Goal: Task Accomplishment & Management: Manage account settings

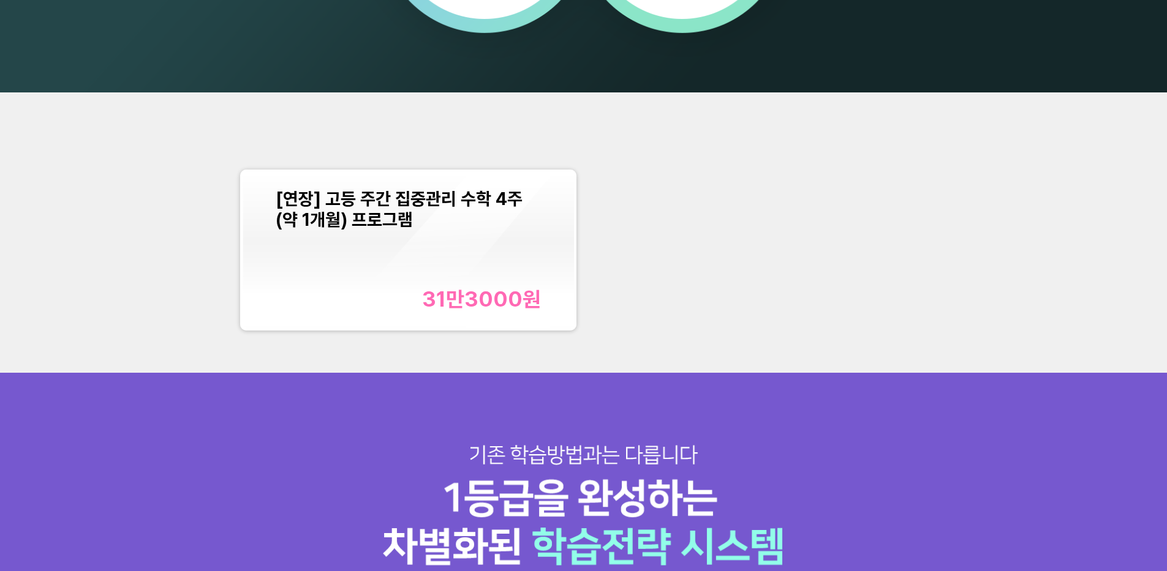
scroll to position [1500, 0]
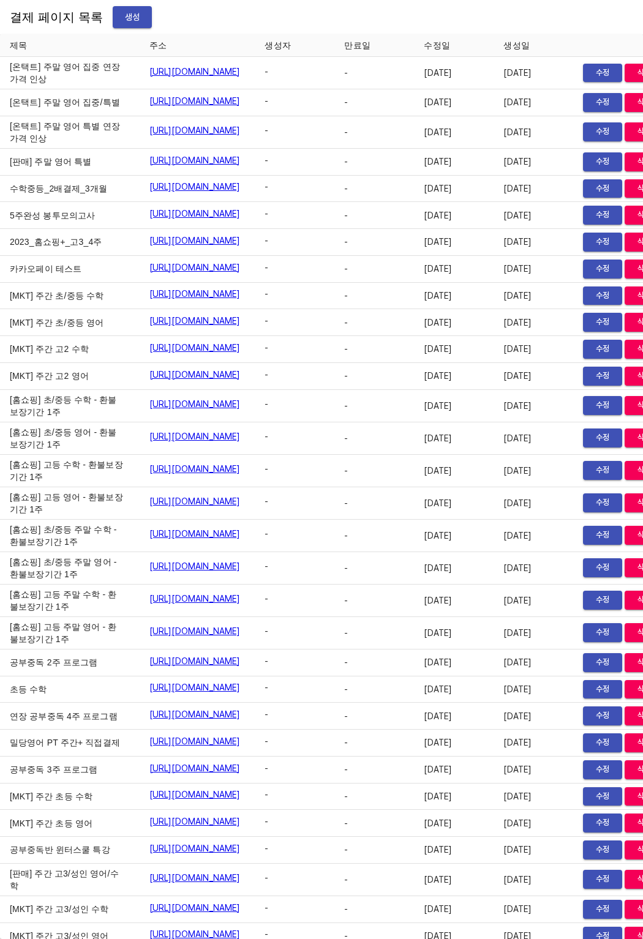
scroll to position [20079, 0]
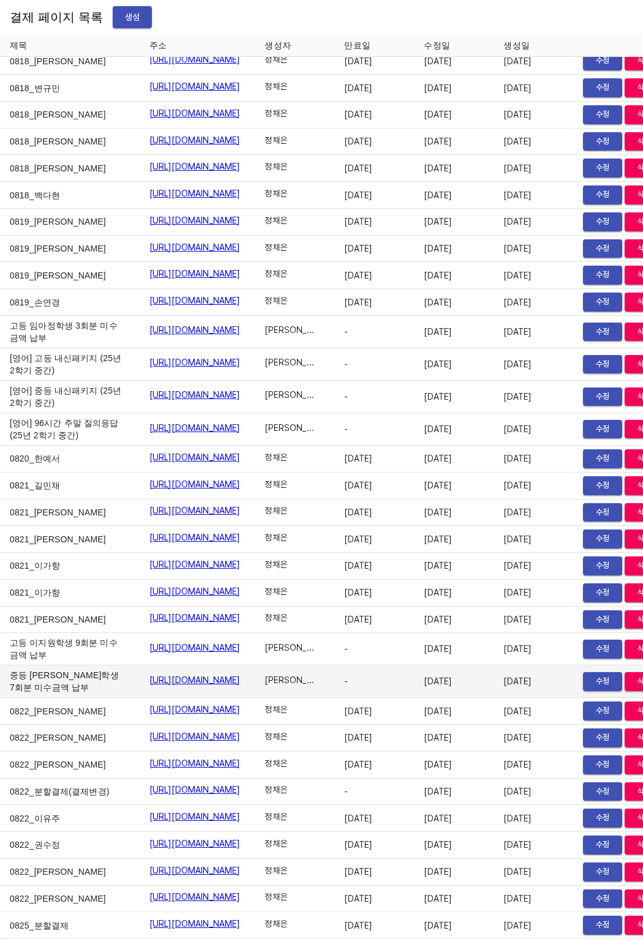
click at [83, 666] on td "중등 윤서영학생 7회분 미수금액 납부" at bounding box center [70, 682] width 140 height 32
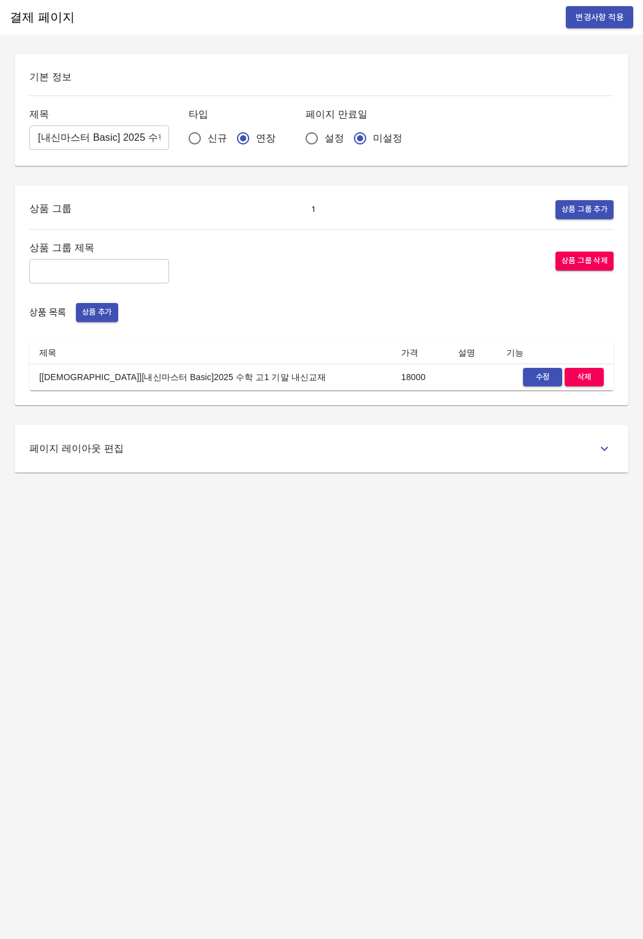
click at [534, 377] on span "수정" at bounding box center [542, 378] width 27 height 14
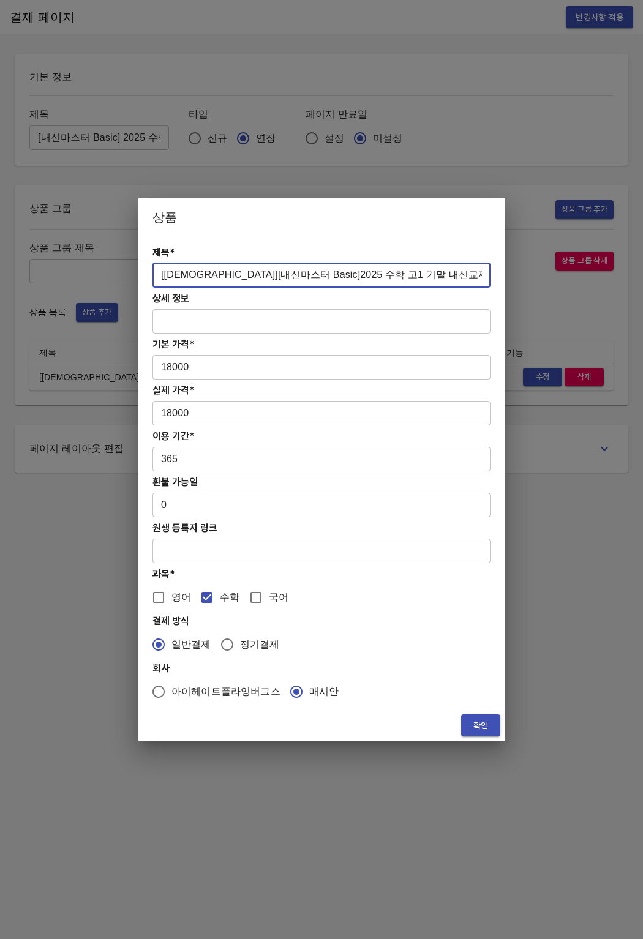
drag, startPoint x: 335, startPoint y: 273, endPoint x: 342, endPoint y: 271, distance: 7.5
click at [337, 273] on input "[교재][내신마스터 Basic]2025 수학 고1 기말 내신교재" at bounding box center [321, 275] width 338 height 24
drag, startPoint x: 401, startPoint y: 274, endPoint x: 137, endPoint y: 274, distance: 263.3
click at [148, 272] on div "제목* [교재][내신마스터 Basic]2025 수학 고1 2학기 중간 내신교재 ​ 상세 정보 ​ 기본 가격* 18000 ​ 실제 가격* 180…" at bounding box center [321, 473] width 367 height 473
type input "[[DEMOGRAPHIC_DATA]][내신마스터 Basic]2025 수학 고1 2학기 중간 내신교재"
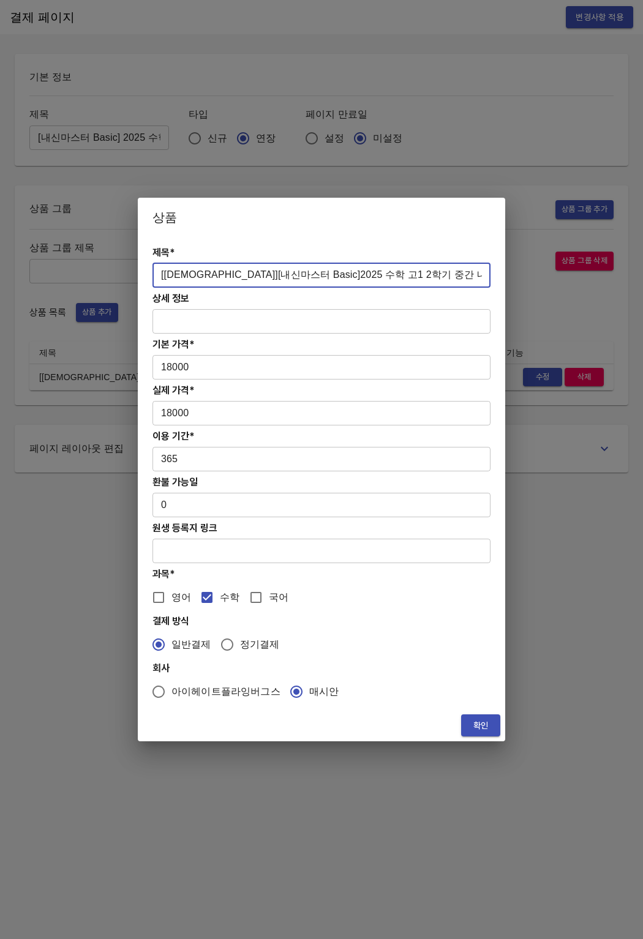
click at [475, 729] on span "확인" at bounding box center [481, 725] width 20 height 15
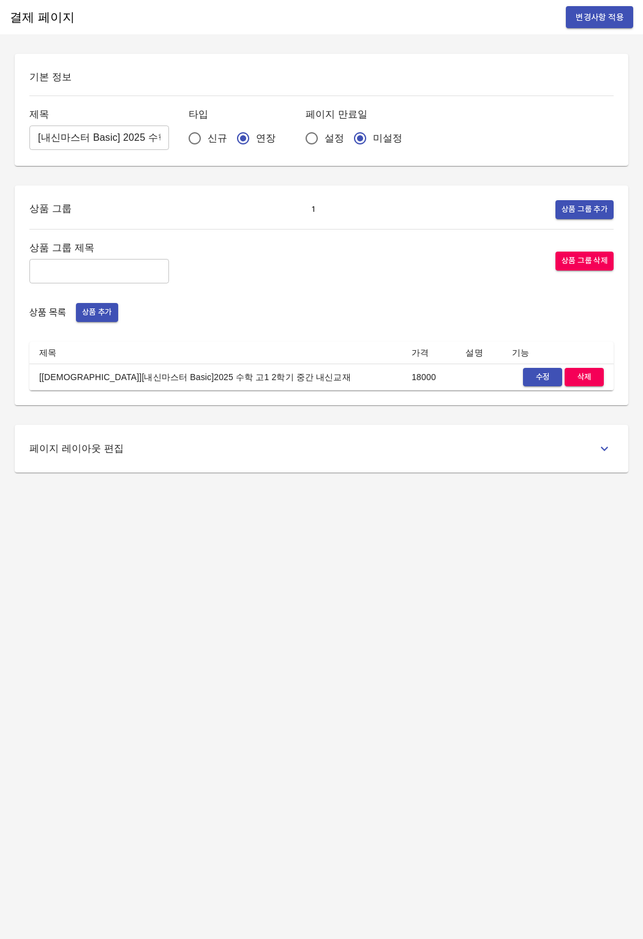
click at [280, 681] on div "결제 페이지 변경사항 적용 기본 정보 제목 [내신마스터 Basic] 2025 수학 고1 기말 내신교재비 ​ 타입 신규 연장 페이지 만료일 설정…" at bounding box center [321, 469] width 643 height 939
drag, startPoint x: 241, startPoint y: 382, endPoint x: 9, endPoint y: 382, distance: 232.1
click at [9, 382] on div "기본 정보 제목 [내신마스터 Basic] 2025 수학 고1 기말 내신교재비 ​ 타입 신규 연장 페이지 만료일 설정 미설정 상품 그룹 1 상품…" at bounding box center [321, 263] width 643 height 419
drag, startPoint x: 85, startPoint y: 386, endPoint x: 45, endPoint y: 382, distance: 40.0
click at [83, 386] on td "[교재][내신마스터 Basic]2025 수학 고1 2학기 중간 내신교재" at bounding box center [215, 377] width 372 height 27
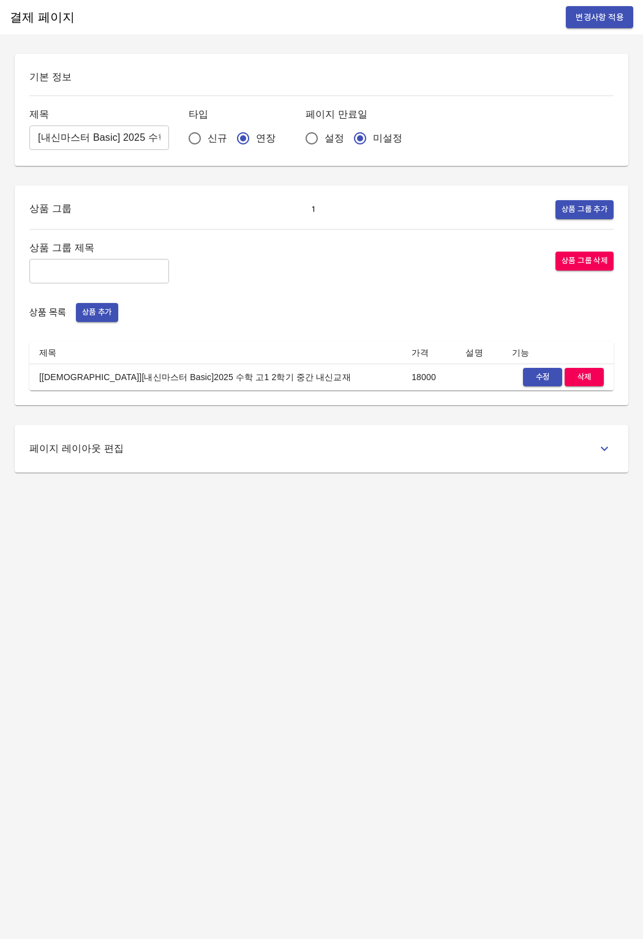
click at [42, 379] on td "[교재][내신마스터 Basic]2025 수학 고1 2학기 중간 내신교재" at bounding box center [215, 377] width 372 height 27
click at [39, 379] on td "[교재][내신마스터 Basic]2025 수학 고1 2학기 중간 내신교재" at bounding box center [215, 377] width 372 height 27
drag, startPoint x: 39, startPoint y: 379, endPoint x: 244, endPoint y: 379, distance: 204.5
click at [244, 379] on td "[교재][내신마스터 Basic]2025 수학 고1 2학기 중간 내신교재" at bounding box center [215, 377] width 372 height 27
copy td "[교재][내신마스터 Basic]2025 수학 고1 2학기 중간 내신교재"
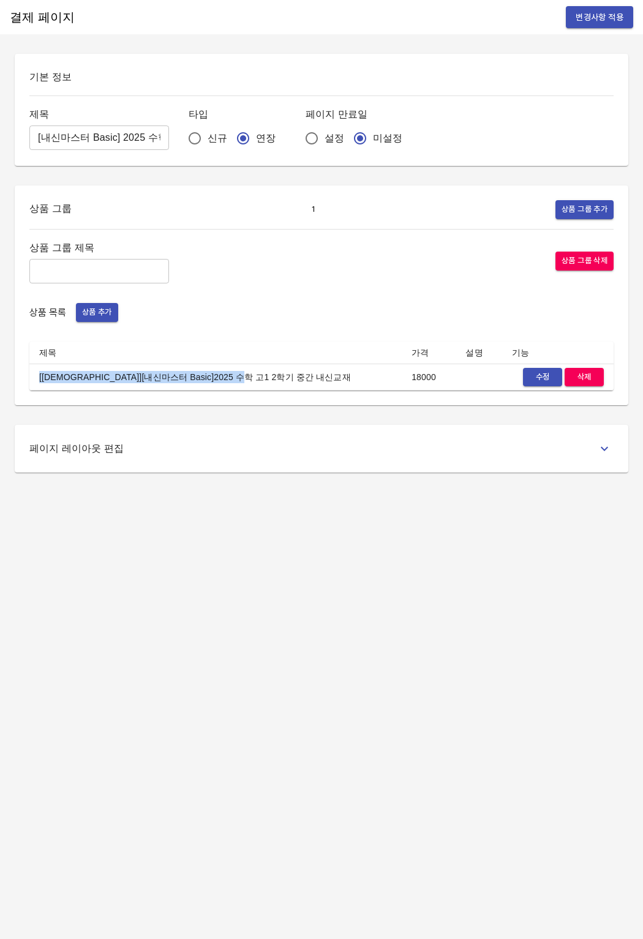
click at [337, 372] on td "[교재][내신마스터 Basic]2025 수학 고1 2학기 중간 내신교재" at bounding box center [215, 377] width 372 height 27
click at [610, 26] on button "변경사항 적용" at bounding box center [599, 17] width 67 height 23
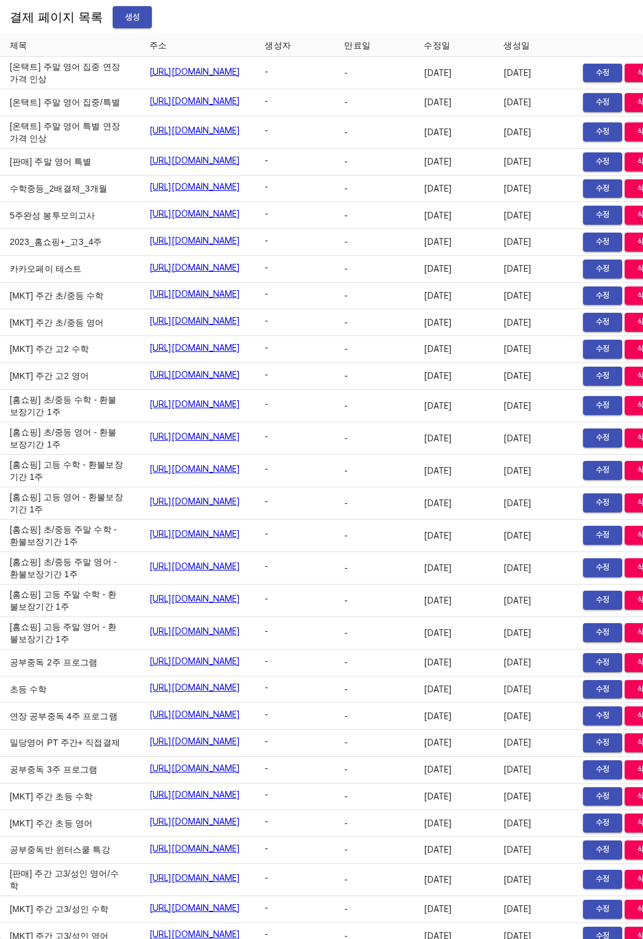
scroll to position [13306, 0]
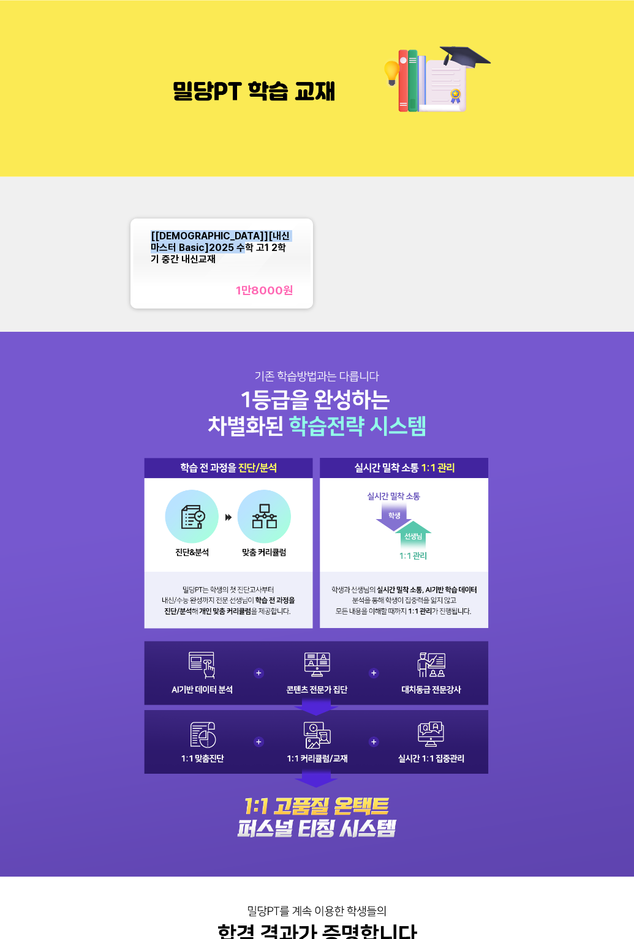
drag, startPoint x: 171, startPoint y: 243, endPoint x: 284, endPoint y: 254, distance: 113.2
click at [284, 254] on div "[교재][내신마스터 Basic]2025 수학 고1 2학기 중간 내신교재 1만8000 원" at bounding box center [222, 263] width 178 height 85
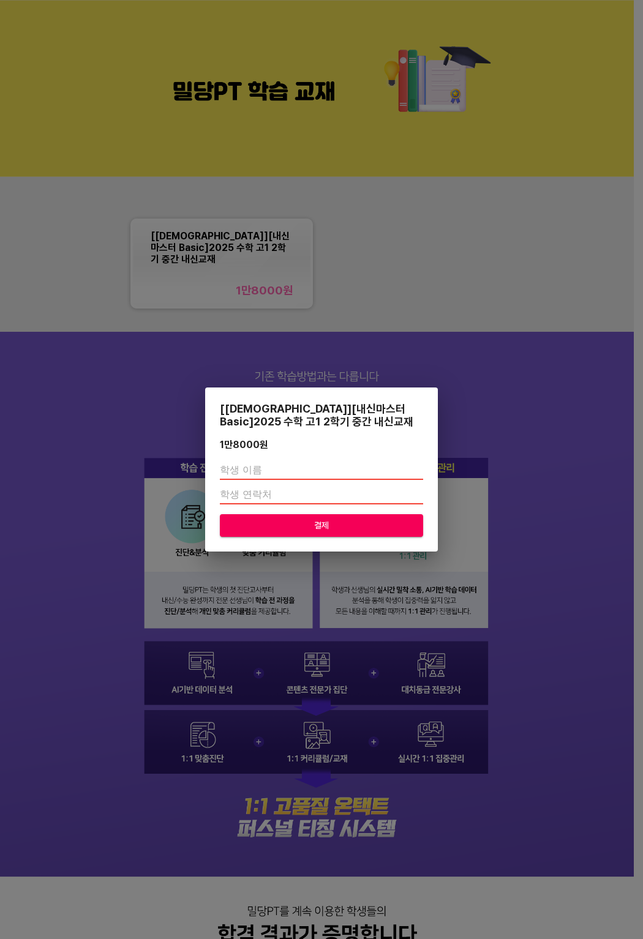
click at [404, 247] on div "[교재][내신마스터 Basic]2025 수학 고1 2학기 중간 내신교재 1만8000 원 결제" at bounding box center [321, 469] width 643 height 939
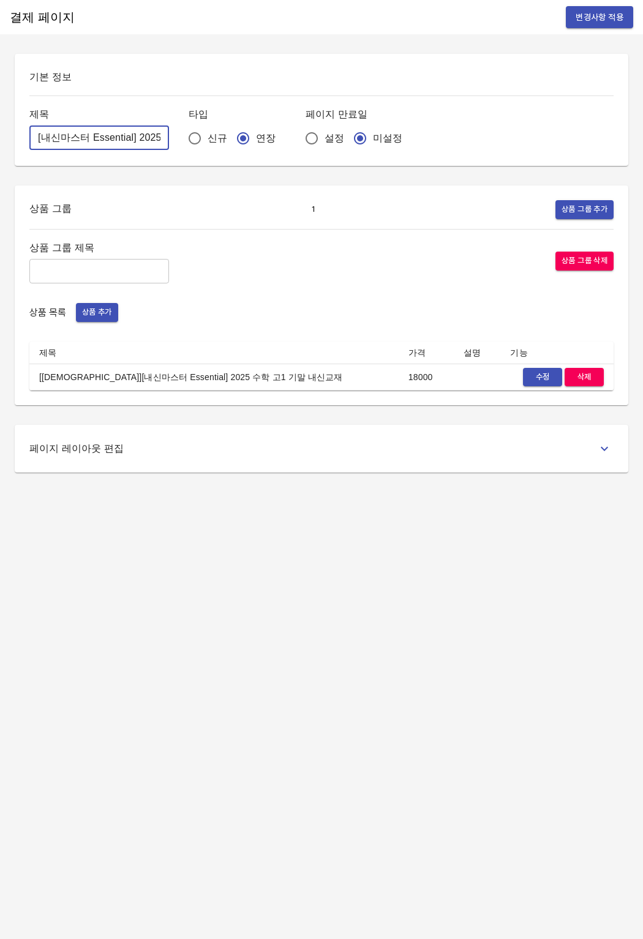
click at [102, 146] on input "[내신마스터 Essential] 2025 수학 고1 기말 내신교재비" at bounding box center [99, 138] width 140 height 24
drag, startPoint x: 109, startPoint y: 141, endPoint x: 200, endPoint y: 138, distance: 91.3
click at [200, 138] on div "제목 [내신마스터 Essential] 2025 수학 고1 기말 내신교재비 ​ 타입 신규 연장 페이지 만료일 설정 미설정" at bounding box center [321, 128] width 584 height 45
click at [135, 167] on div "기본 정보 제목 [내신마스터 Essential] 2025 수학 고1 기말 내신교재비 ​ 타입 신규 연장 페이지 만료일 설정 미설정 상품 그룹 …" at bounding box center [321, 263] width 643 height 419
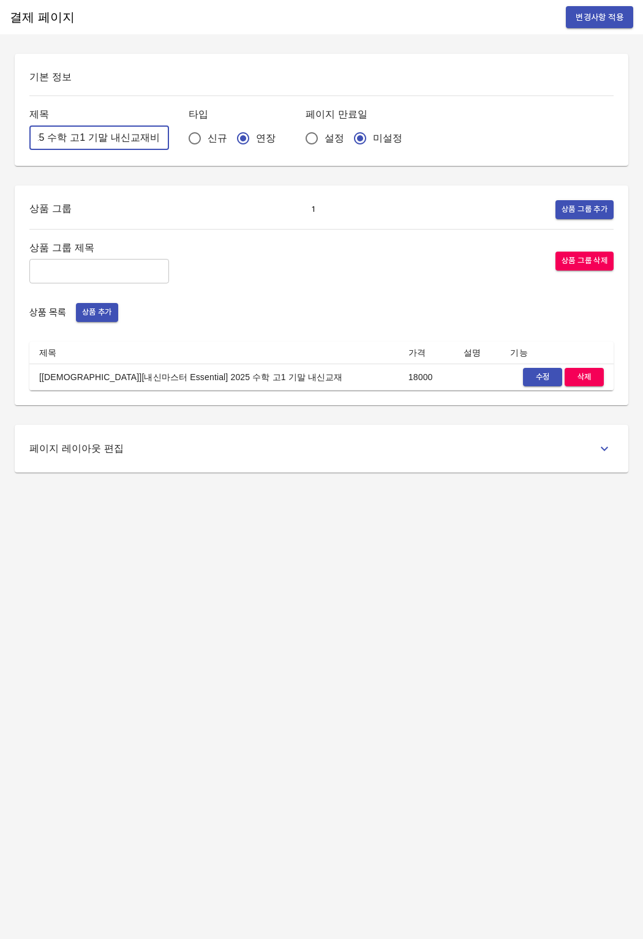
drag, startPoint x: 61, startPoint y: 141, endPoint x: 191, endPoint y: 137, distance: 129.9
click at [191, 137] on div "제목 [내신마스터 Essential] 2025 수학 고1 기말 내신교재비 ​ 타입 신규 연장 페이지 만료일 설정 미설정" at bounding box center [321, 128] width 584 height 45
click at [79, 140] on input "[내신마스터 Essential] 2025 수학 고1 기말 내신교재비" at bounding box center [99, 138] width 140 height 24
click at [102, 140] on input "[내신마스터 Essential] 2025 수학 고1 기말 내신교재비" at bounding box center [99, 138] width 140 height 24
click at [89, 138] on input "[내신마스터 Essential] 2025 수학 고1 기말 내신교재비" at bounding box center [99, 138] width 140 height 24
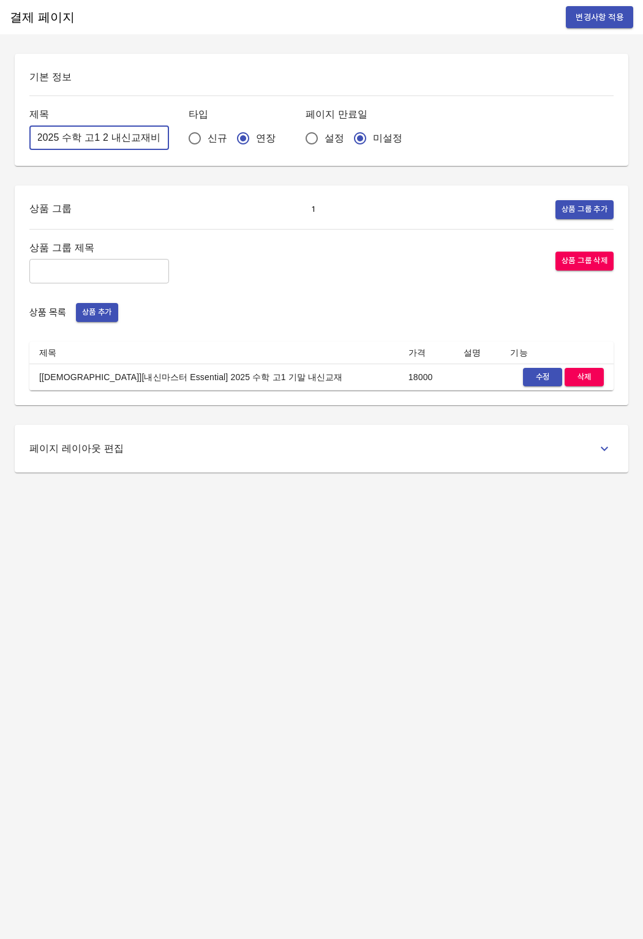
scroll to position [0, 100]
type input "[내신마스터 Essential] 2025 수학 고1 2학기 중간 내신교재비"
click at [549, 377] on span "수정" at bounding box center [542, 378] width 27 height 14
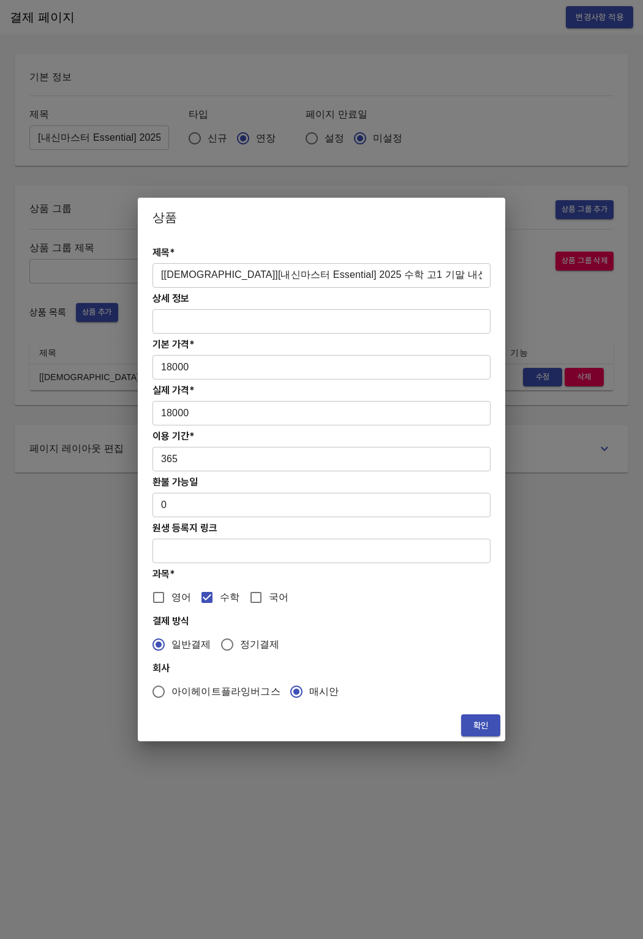
click at [339, 275] on input "[교재][내신마스터 Essential] 2025 수학 고1 기말 내신교재" at bounding box center [321, 275] width 338 height 24
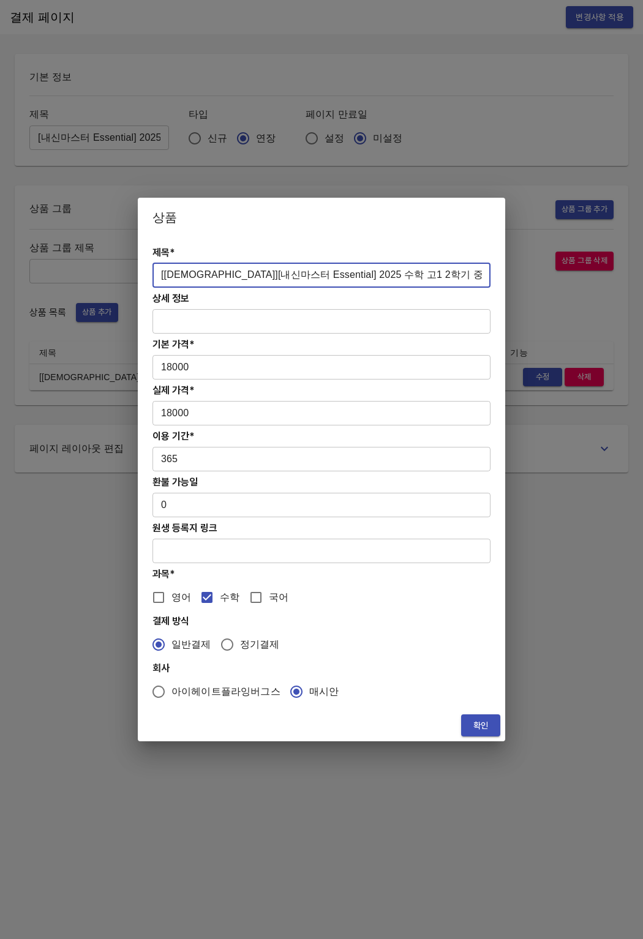
type input "[교재][내신마스터 Essential] 2025 수학 고1 2학기 중간 내신교재"
click at [471, 732] on span "확인" at bounding box center [481, 725] width 20 height 15
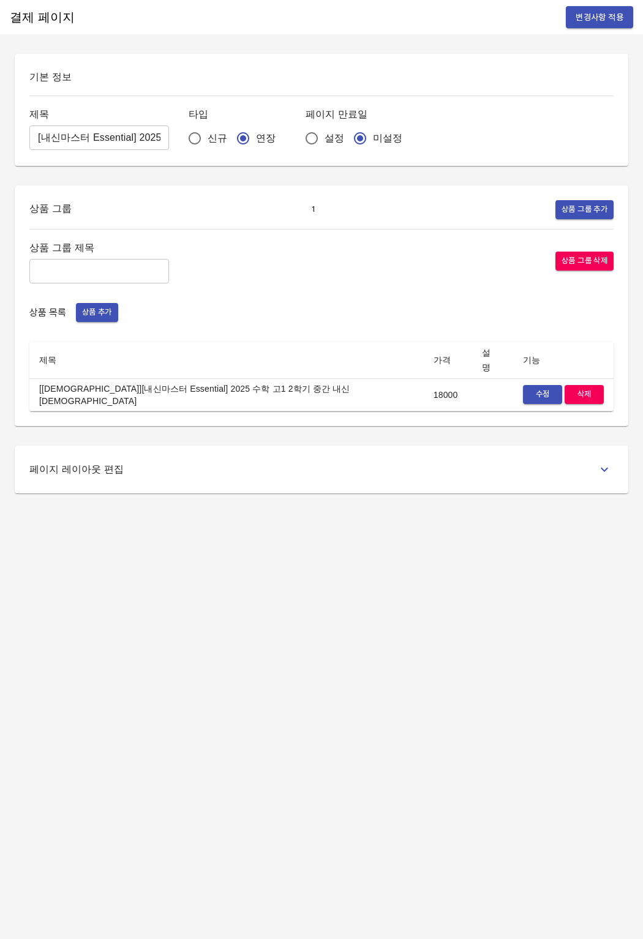
click at [471, 732] on div "결제 페이지 변경사항 적용 기본 정보 제목 [내신마스터 Essential] 2025 수학 고1 2학기 중간 내신교재비 ​ 타입 신규 연장 페이…" at bounding box center [321, 469] width 643 height 939
click at [600, 24] on span "변경사항 적용" at bounding box center [600, 17] width 48 height 15
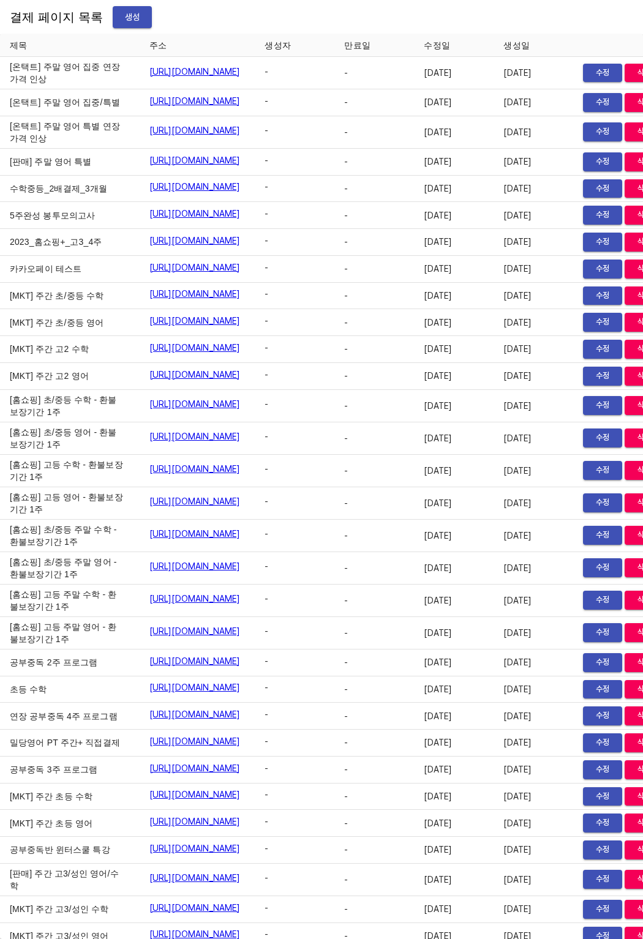
scroll to position [13357, 0]
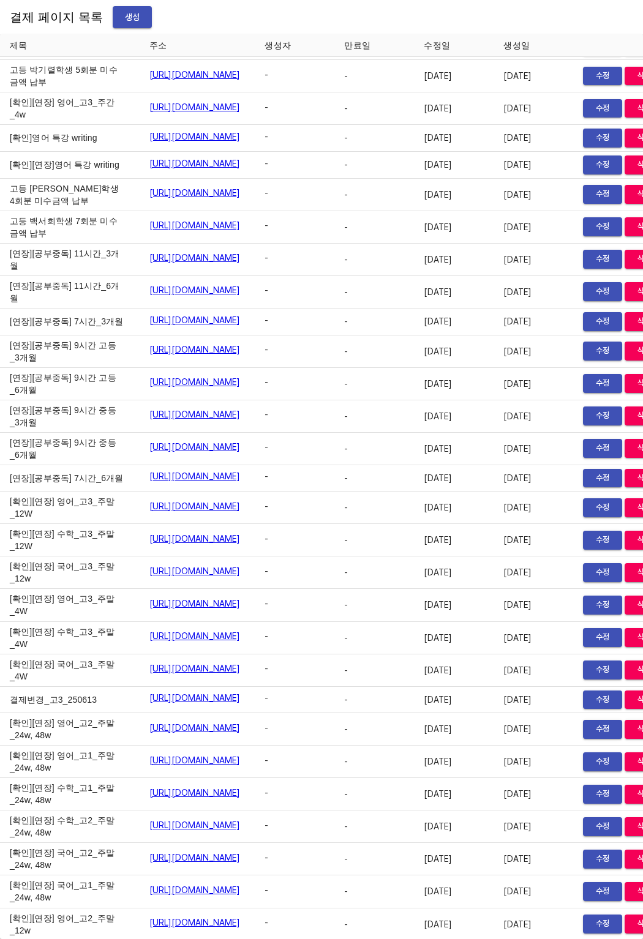
drag, startPoint x: 463, startPoint y: 503, endPoint x: 440, endPoint y: 500, distance: 22.8
drag, startPoint x: 111, startPoint y: 483, endPoint x: 322, endPoint y: 486, distance: 211.3
copy link "[URL][DOMAIN_NAME]"
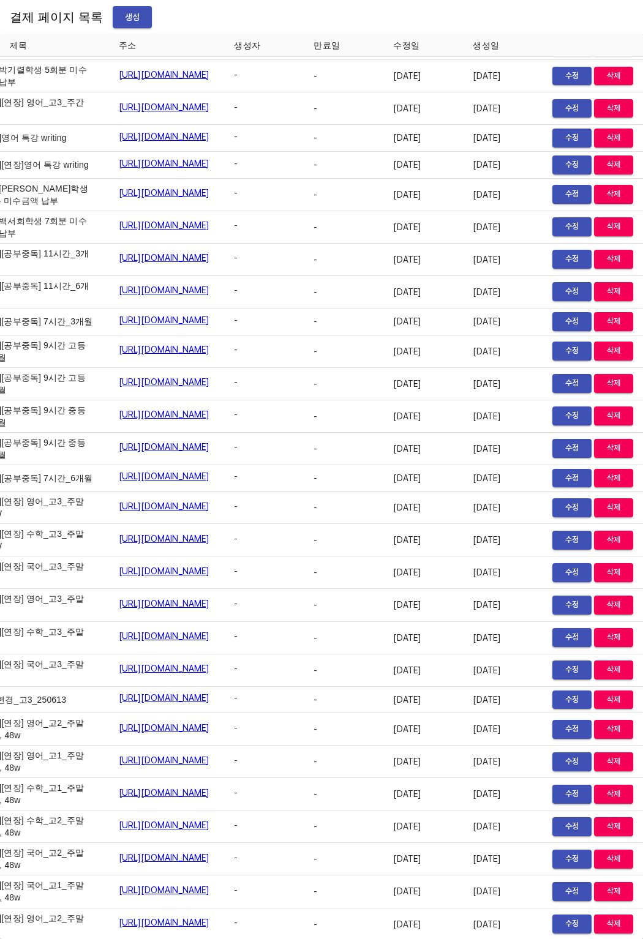
scroll to position [13357, 85]
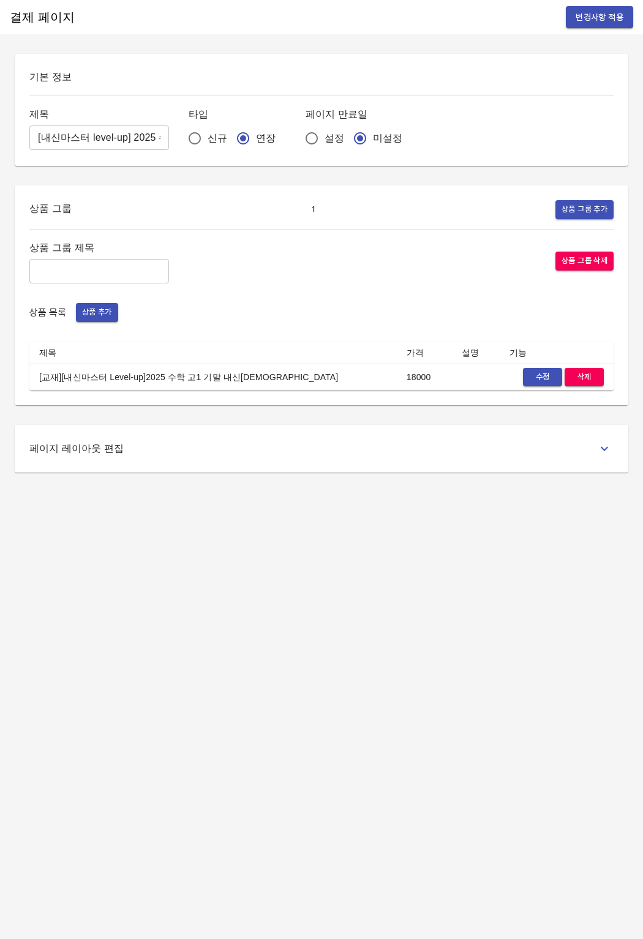
click at [540, 386] on button "수정" at bounding box center [542, 377] width 39 height 19
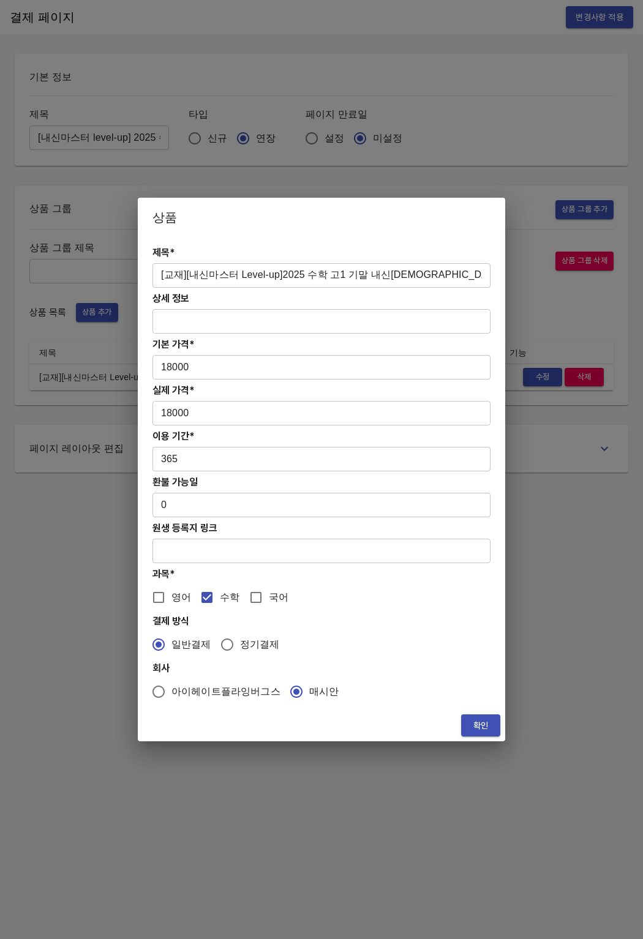
drag, startPoint x: 347, startPoint y: 277, endPoint x: 355, endPoint y: 275, distance: 7.7
click at [347, 277] on input "[교재][내신마스터 Level-up]2025 수학 고1 기말 내신[DEMOGRAPHIC_DATA]" at bounding box center [321, 275] width 338 height 24
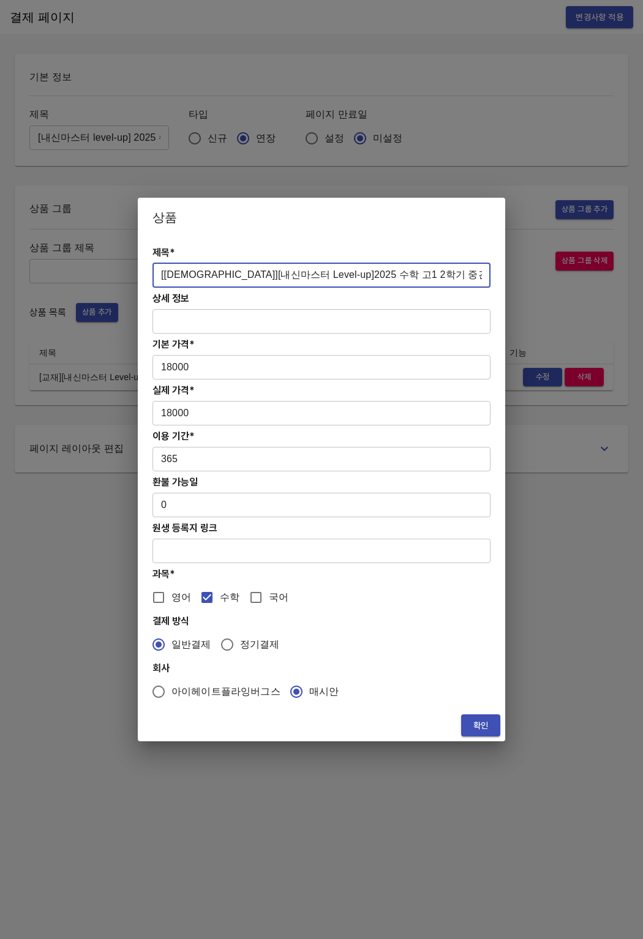
type input "[[DEMOGRAPHIC_DATA]][내신마스터 Level-up]2025 수학 고1 2학기 중간 내신교재"
click at [470, 730] on button "확인" at bounding box center [480, 726] width 39 height 23
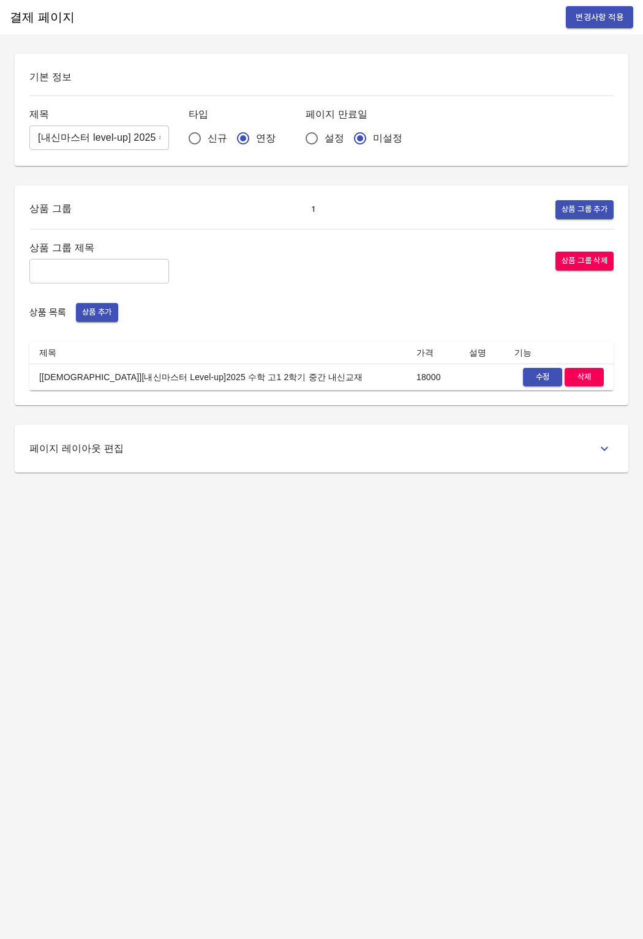
click at [445, 712] on div "결제 페이지 변경사항 적용 기본 정보 제목 [내신마스터 level-up] 2025 수학 고1 기말 내신교재비 ​ 타입 신규 연장 페이지 만료일…" at bounding box center [321, 469] width 643 height 939
click at [491, 339] on div "상품 그룹 제목 ​ 상품 그룹 삭제 상품 목록 상품 추가 제목 가격 설명 기능 [교재][내신마스터 Level-up]2025 수학 고1 2학기 …" at bounding box center [321, 315] width 584 height 152
drag, startPoint x: 91, startPoint y: 141, endPoint x: 148, endPoint y: 138, distance: 57.0
click at [148, 138] on div "제목 [내신마스터 level-up] 2025 수학 고1 기말 내신교재비 ​ 타입 신규 연장 페이지 만료일 설정 미설정" at bounding box center [321, 128] width 584 height 45
click at [110, 143] on input "[내신마스터 level-up] 2025 수학 고1 기말 내신교재비" at bounding box center [99, 138] width 140 height 24
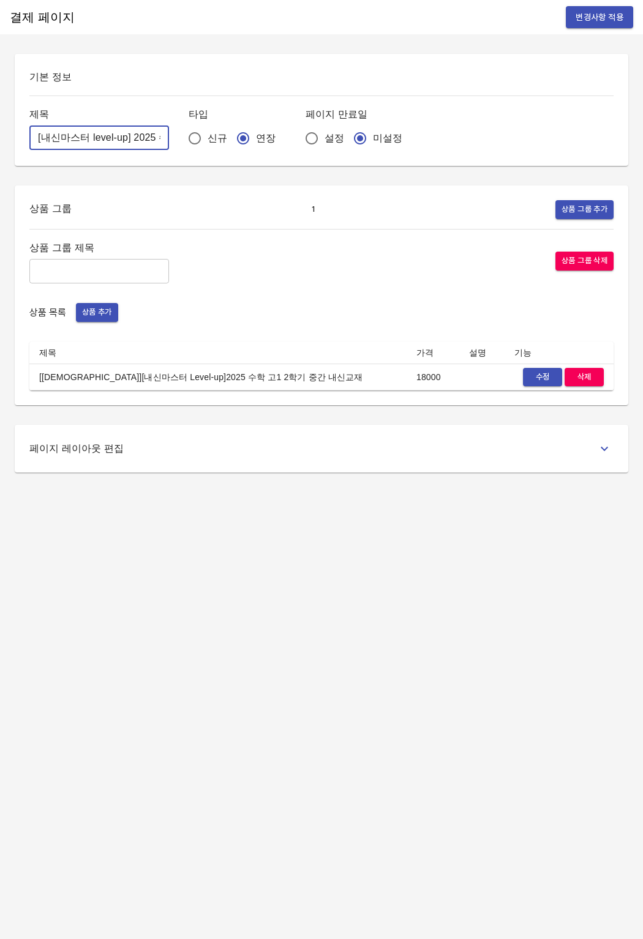
scroll to position [0, 112]
drag, startPoint x: 111, startPoint y: 142, endPoint x: 180, endPoint y: 138, distance: 68.7
click at [180, 138] on div "제목 [내신마스터 level-up] 2025 수학 고1 기말 내신교재비 ​ 타입 신규 연장 페이지 만료일 설정 미설정" at bounding box center [321, 128] width 584 height 45
click at [122, 138] on input "[내신마스터 level-up] 2025 수학 고1 기말 내신교재비" at bounding box center [99, 138] width 140 height 24
click at [91, 139] on input "[내신마스터 level-up] 2025 수학 고1 기말 내신교재비" at bounding box center [99, 138] width 140 height 24
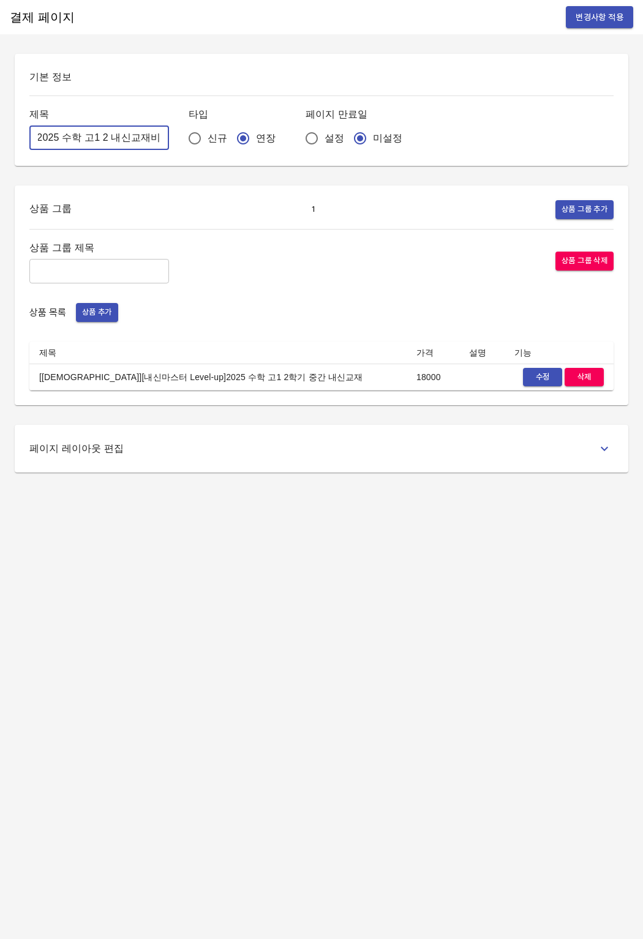
scroll to position [0, 95]
type input "[내신마스터 level-up] 2025 수학 고1 2학기 중간 내신교재비"
drag, startPoint x: 184, startPoint y: 176, endPoint x: 453, endPoint y: 96, distance: 280.4
click at [183, 176] on div "기본 정보 제목 [내신마스터 level-up] 2025 수학 고1 2학기 중간 내신교재비 ​ 타입 신규 연장 페이지 만료일 설정 미설정 상품 …" at bounding box center [321, 263] width 643 height 419
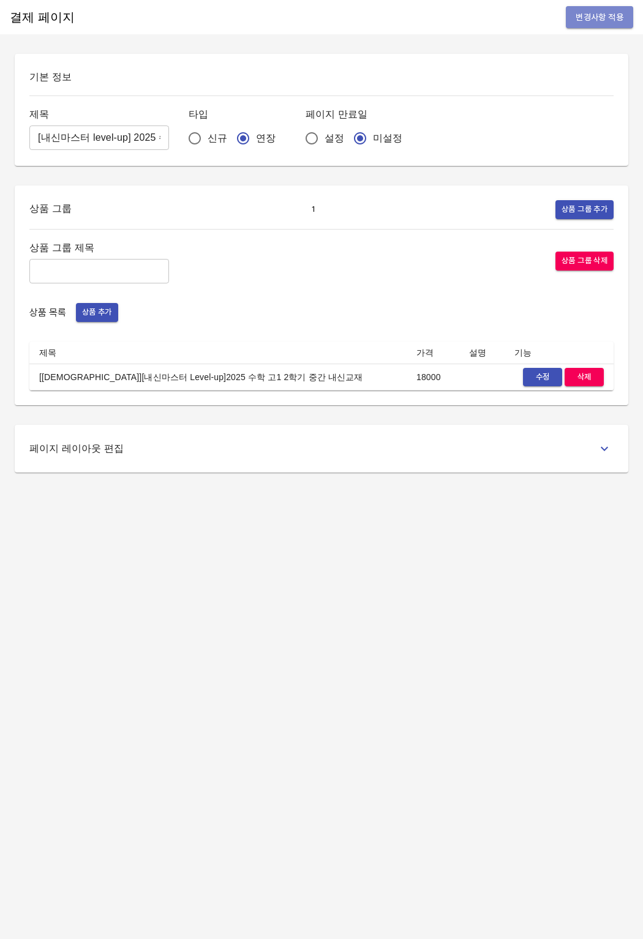
click at [597, 25] on button "변경사항 적용" at bounding box center [599, 17] width 67 height 23
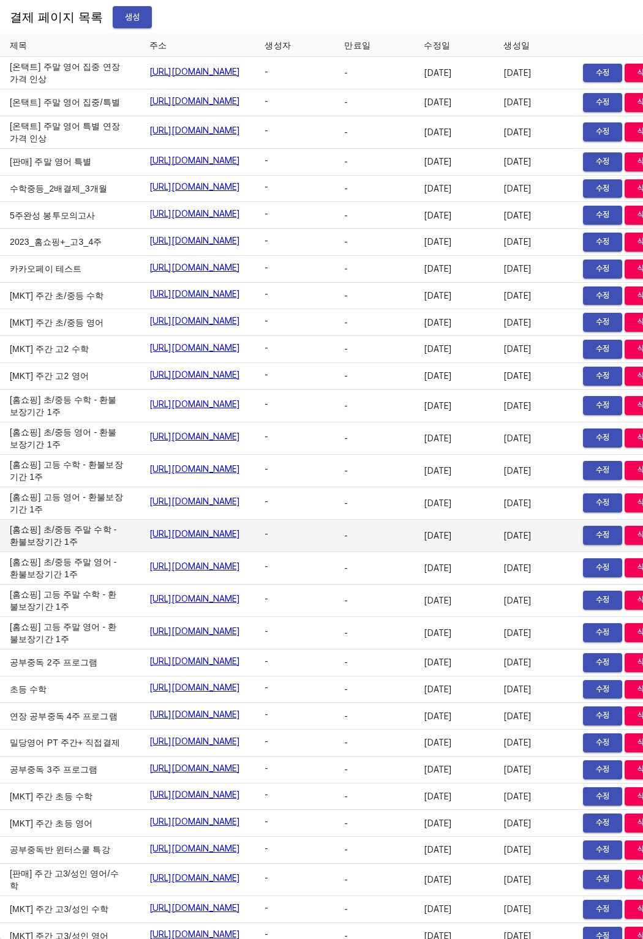
click at [176, 552] on td "[URL][DOMAIN_NAME]" at bounding box center [198, 536] width 116 height 32
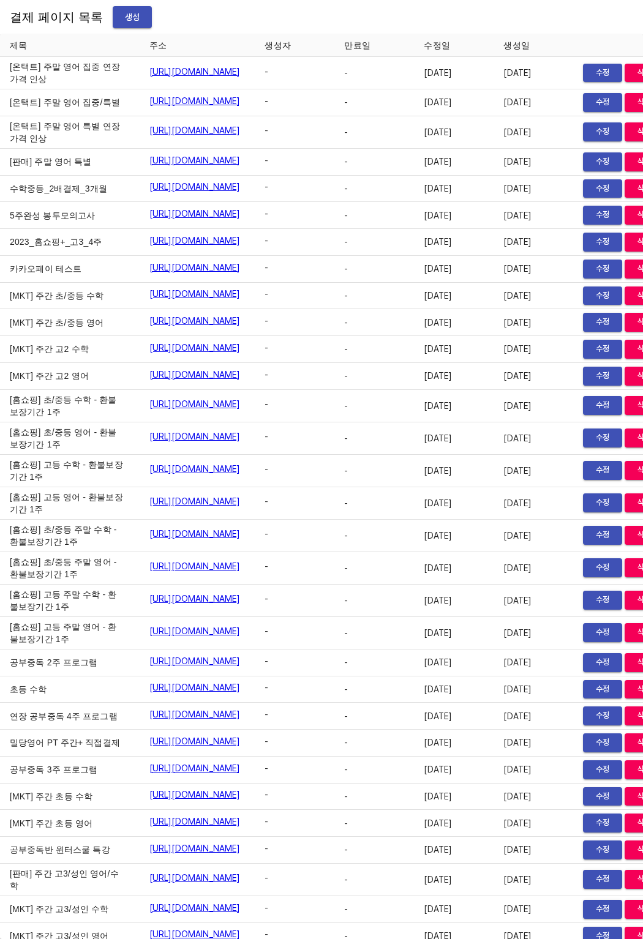
scroll to position [13414, 0]
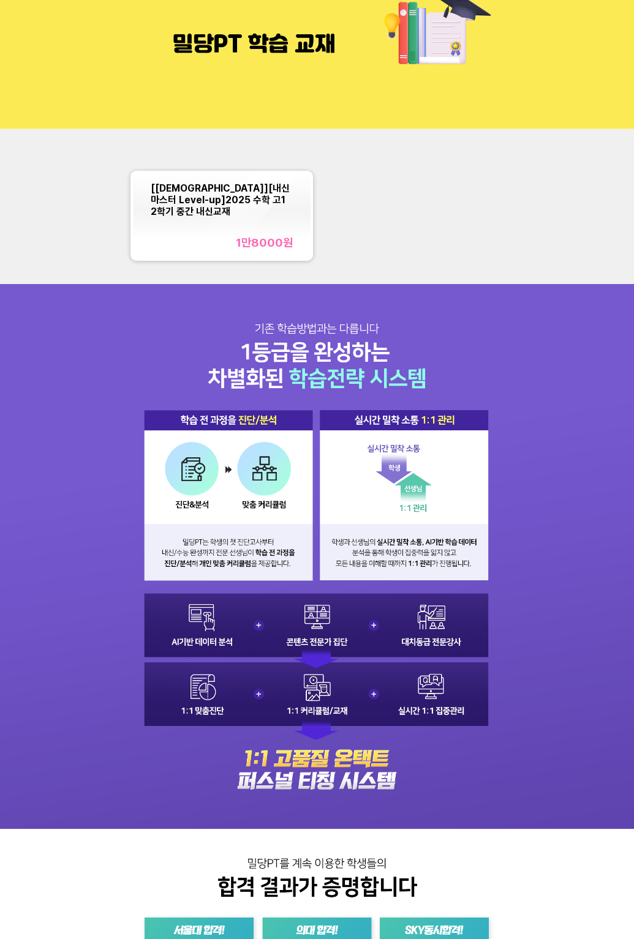
scroll to position [73, 0]
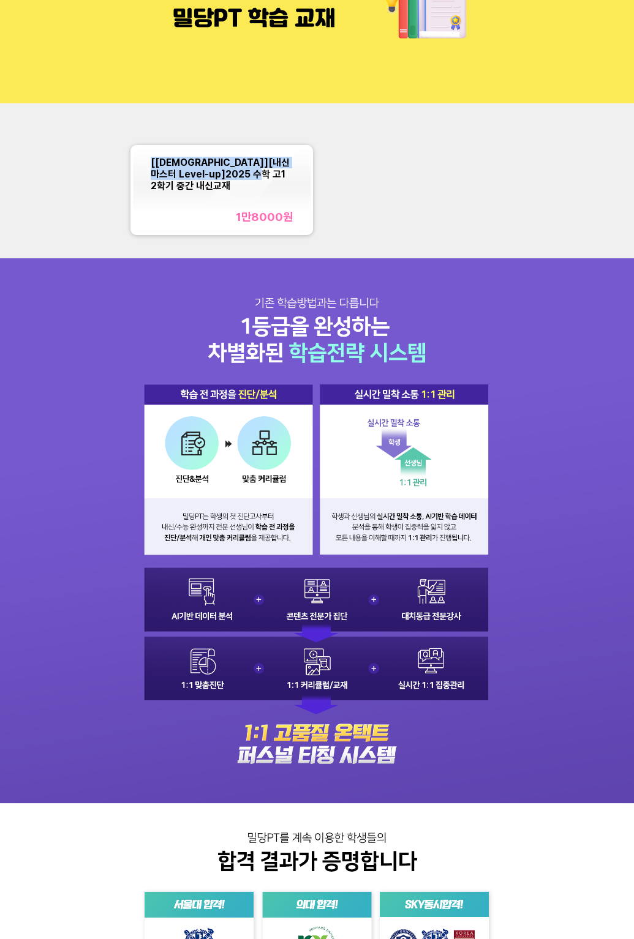
drag, startPoint x: 145, startPoint y: 160, endPoint x: 277, endPoint y: 180, distance: 133.1
click at [277, 180] on div "[교재][내신마스터 Level-up]2025 수학 고1 2학기 중간 내신교재 1만8000 원" at bounding box center [222, 190] width 178 height 85
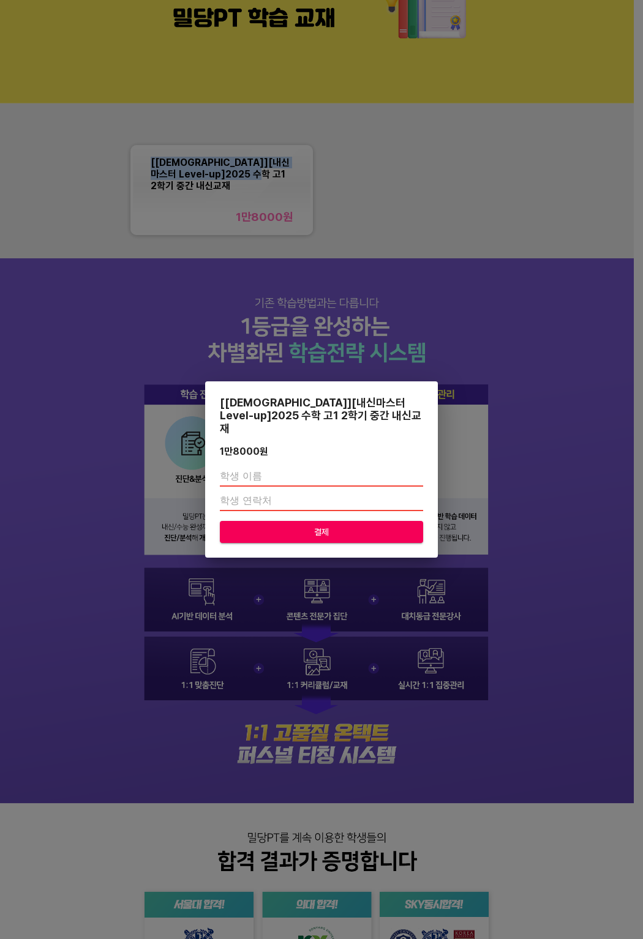
copy span "[[DEMOGRAPHIC_DATA]][내신마스터 Level-up]2025 수학 고1 2학기 중간 내신교재"
click at [450, 180] on div "[교재][내신마스터 Level-up]2025 수학 고1 2학기 중간 내신[DEMOGRAPHIC_DATA] 1만8000 원 결제" at bounding box center [321, 469] width 643 height 939
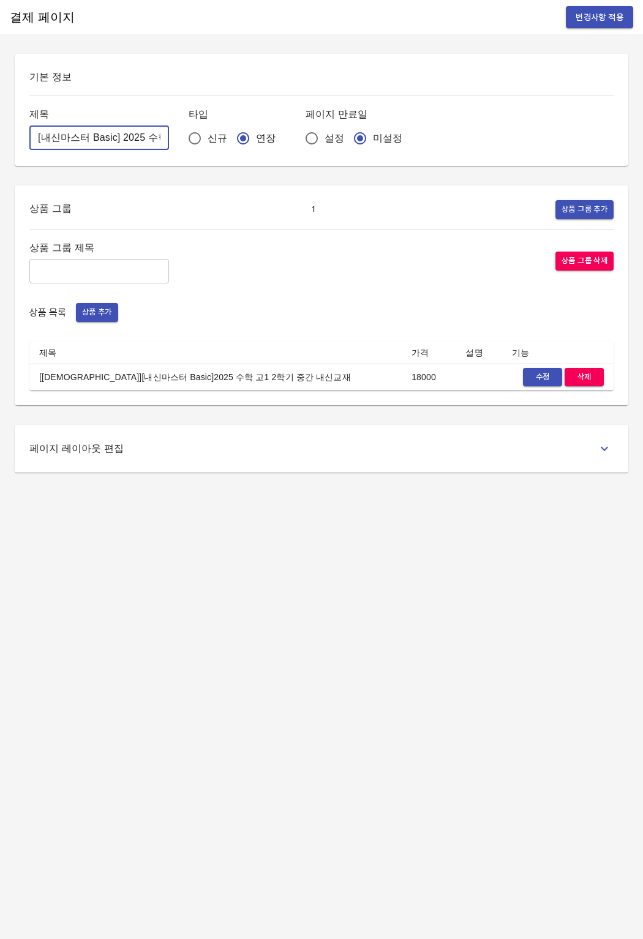
scroll to position [0, 102]
drag, startPoint x: 102, startPoint y: 138, endPoint x: 193, endPoint y: 139, distance: 91.3
click at [193, 139] on div "제목 [내신마스터 Basic] 2025 수학 고1 기말 내신교재비 ​ 타입 신규 연장 페이지 만료일 설정 미설정" at bounding box center [321, 128] width 584 height 45
click at [105, 138] on input "[내신마스터 Basic] 2025 수학 고1 기말 내신교재비" at bounding box center [99, 138] width 140 height 24
click at [91, 137] on input "[내신마스터 Basic] 2025 수학 고1 기말 내신교재비" at bounding box center [99, 138] width 140 height 24
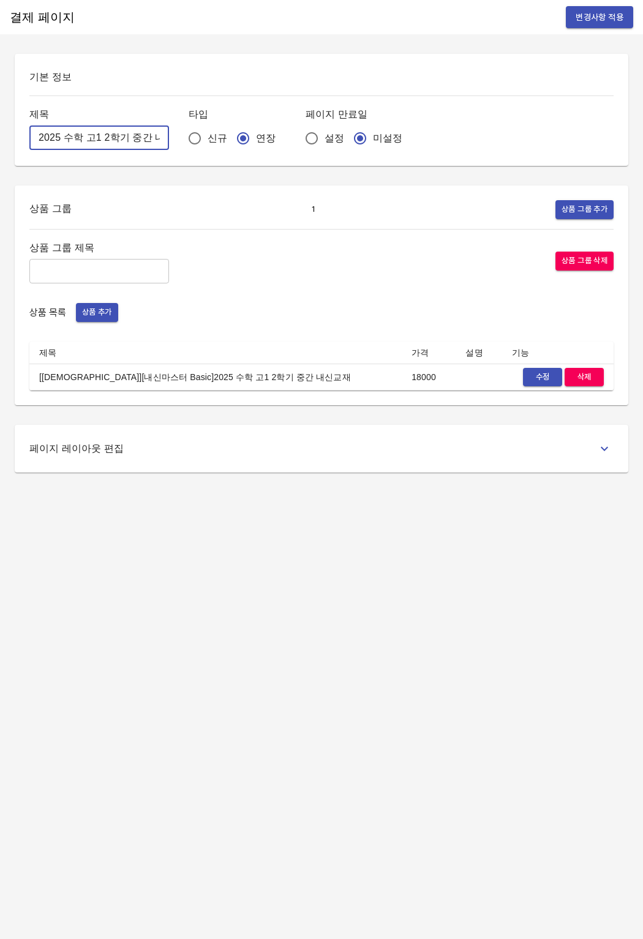
scroll to position [0, 127]
drag, startPoint x: 97, startPoint y: 138, endPoint x: 178, endPoint y: 137, distance: 80.8
click at [178, 137] on div "제목 [내신마스터 Basic] 2025 수학 고1 2학기 중간 내신교재비 ​ 타입 신규 연장 페이지 만료일 설정 미설정" at bounding box center [321, 128] width 584 height 45
type input "[내신마스터 Basic] 2025 수학 고1 2학기 중간 내신교재비"
click at [157, 149] on div "제목 [내신마스터 Basic] 2025 수학 고1 2학기 중간 내신교재비 ​ 타입 신규 연장 페이지 만료일 설정 미설정" at bounding box center [321, 128] width 584 height 45
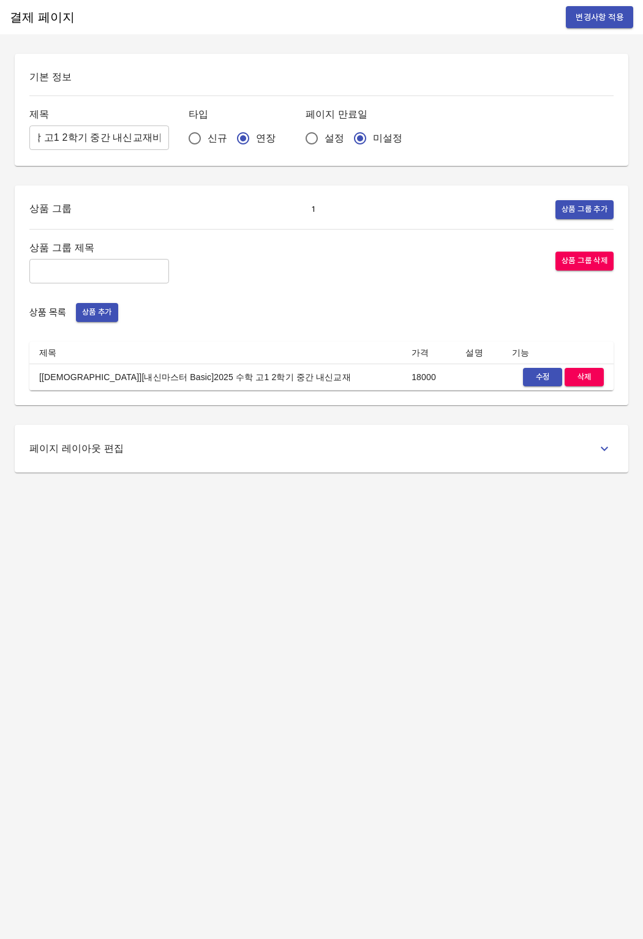
scroll to position [0, 0]
click at [584, 24] on span "변경사항 적용" at bounding box center [600, 17] width 48 height 15
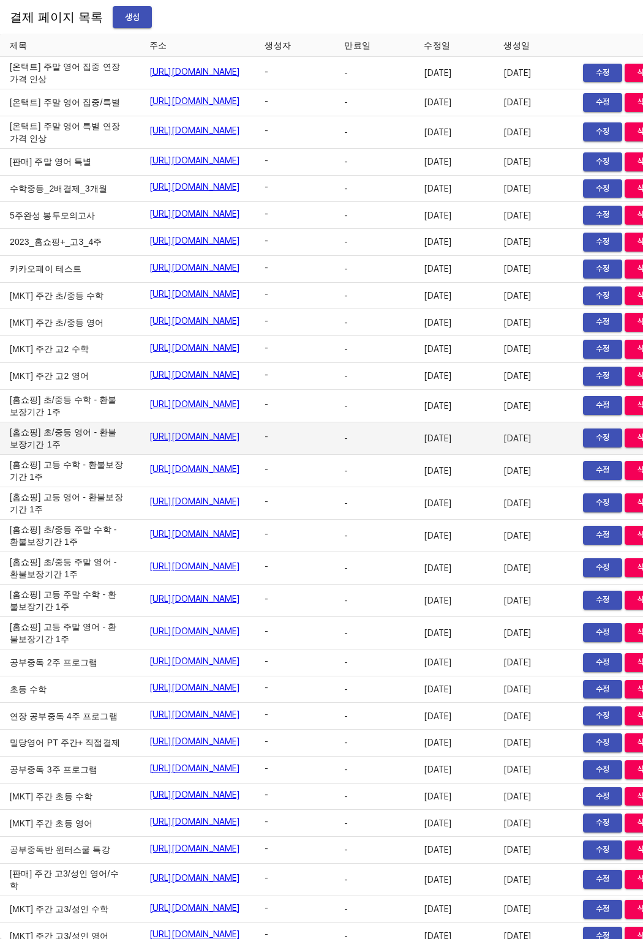
click at [160, 455] on td "[URL][DOMAIN_NAME]" at bounding box center [198, 439] width 116 height 32
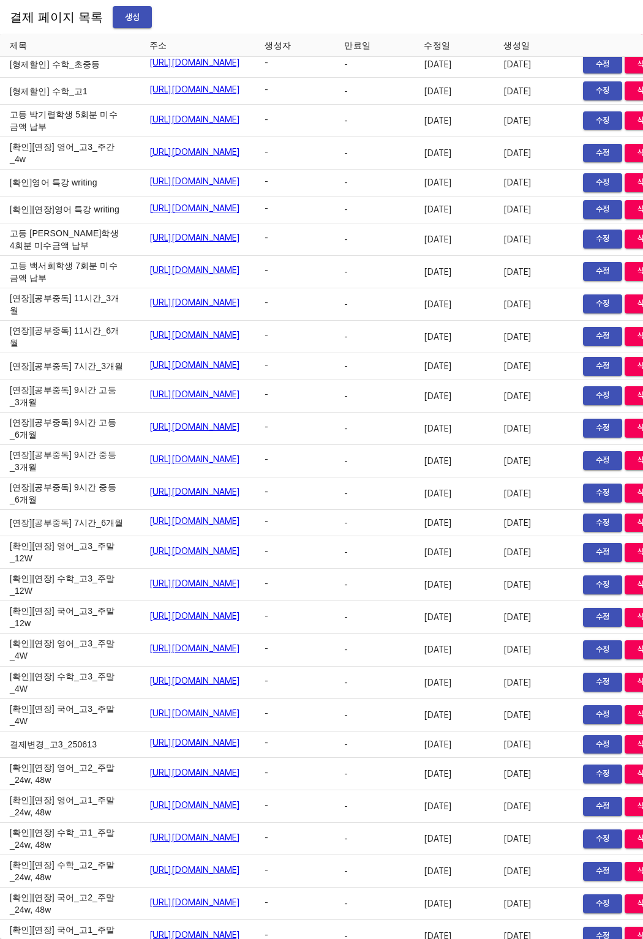
drag, startPoint x: 94, startPoint y: 540, endPoint x: 120, endPoint y: 540, distance: 25.7
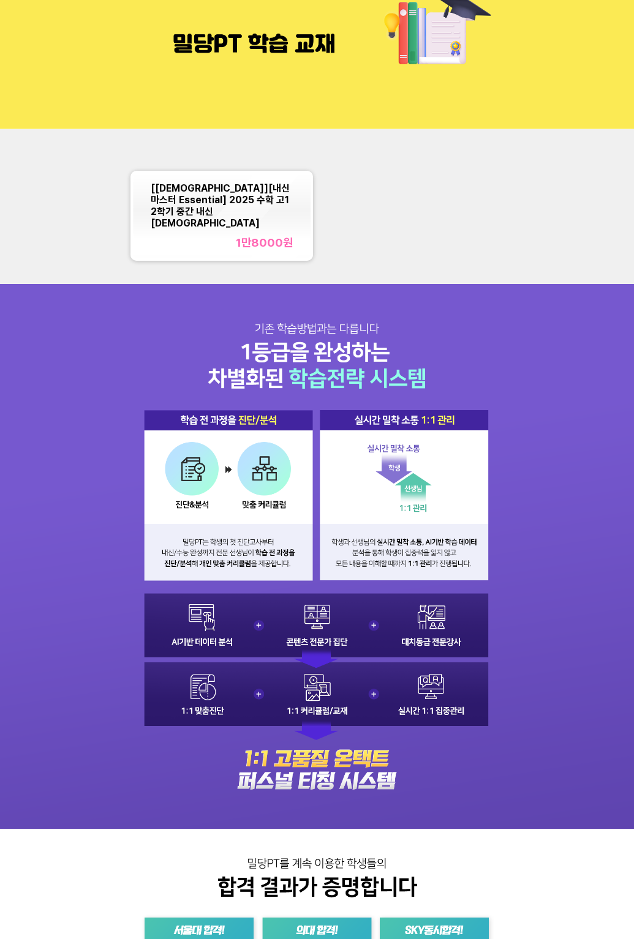
scroll to position [73, 0]
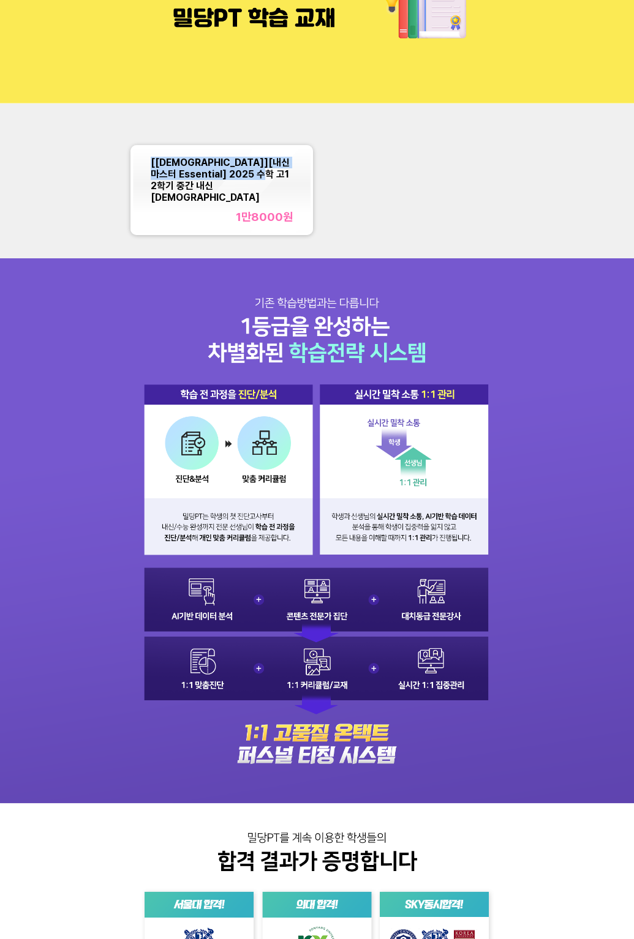
copy span "[[DEMOGRAPHIC_DATA]][내신마스터 Essential] 2025 수학 고1 2학기 중간 내신[DEMOGRAPHIC_DATA]"
drag, startPoint x: 146, startPoint y: 159, endPoint x: 361, endPoint y: 176, distance: 215.6
click at [334, 171] on div "[[DEMOGRAPHIC_DATA]][내신마스터 Essential] 2025 수학 고1 2학기 중간 내신교재 1만8000 원" at bounding box center [317, 190] width 380 height 98
click at [373, 178] on div "[[DEMOGRAPHIC_DATA]][내신마스터 Essential] 2025 수학 고1 2학기 중간 내신교재 1만8000 원" at bounding box center [317, 190] width 380 height 98
